Goal: Navigation & Orientation: Find specific page/section

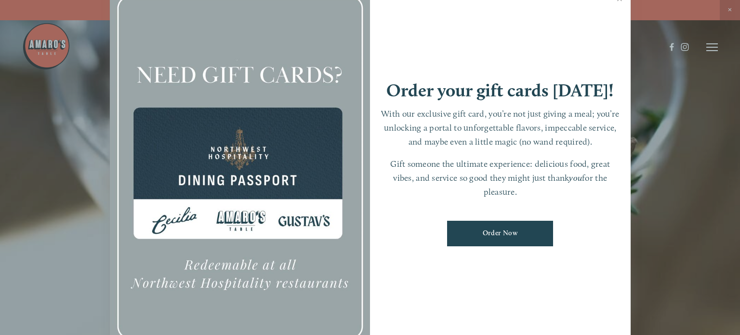
click at [705, 129] on div at bounding box center [370, 167] width 740 height 335
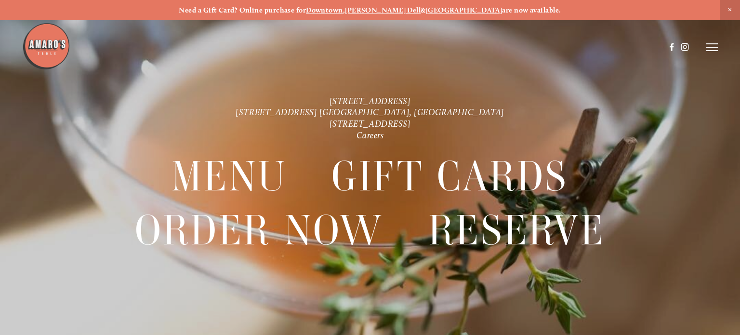
click at [712, 46] on icon at bounding box center [713, 47] width 12 height 9
click at [414, 45] on div at bounding box center [255, 47] width 467 height 50
click at [532, 47] on span "Menu" at bounding box center [538, 47] width 18 height 8
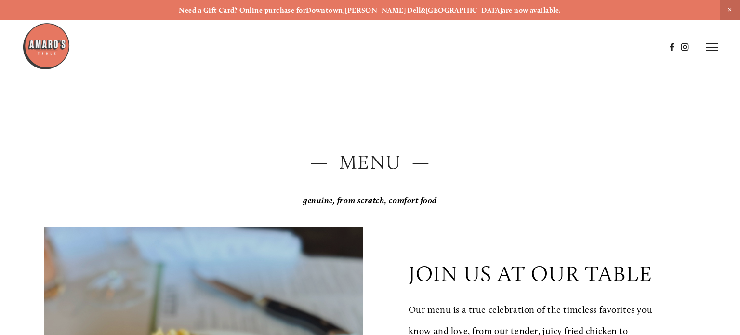
click at [489, 185] on div "— Menu — genuine, from scratch, comfort food" at bounding box center [370, 179] width 652 height 62
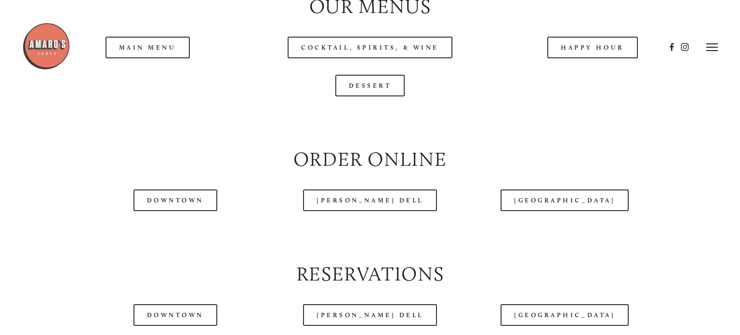
scroll to position [1041, 0]
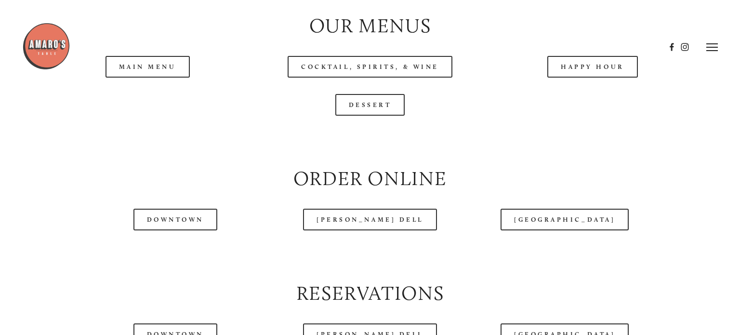
click at [179, 69] on div at bounding box center [343, 47] width 643 height 50
click at [147, 68] on div at bounding box center [343, 47] width 643 height 50
click at [150, 67] on div at bounding box center [343, 47] width 643 height 50
click at [158, 68] on div at bounding box center [343, 47] width 643 height 50
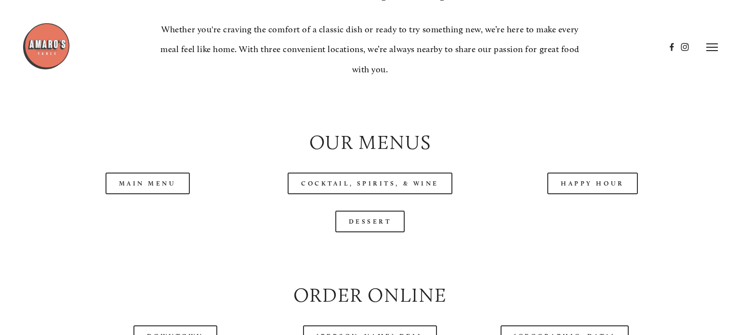
scroll to position [906, 0]
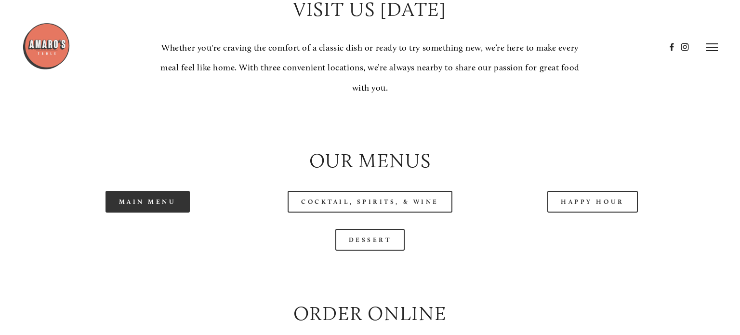
click at [154, 199] on link "Main Menu" at bounding box center [148, 202] width 84 height 22
